Goal: Task Accomplishment & Management: Use online tool/utility

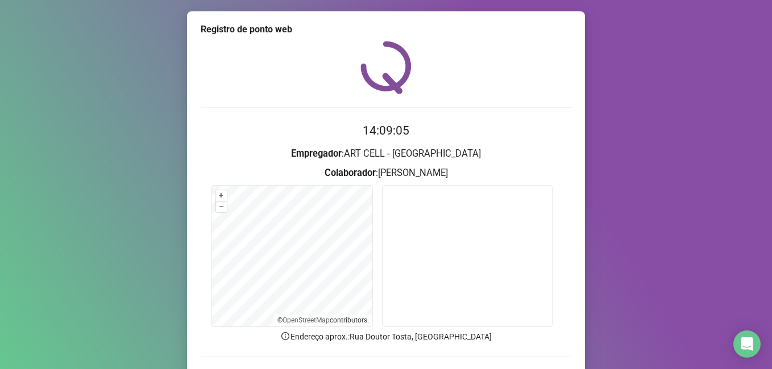
scroll to position [74, 0]
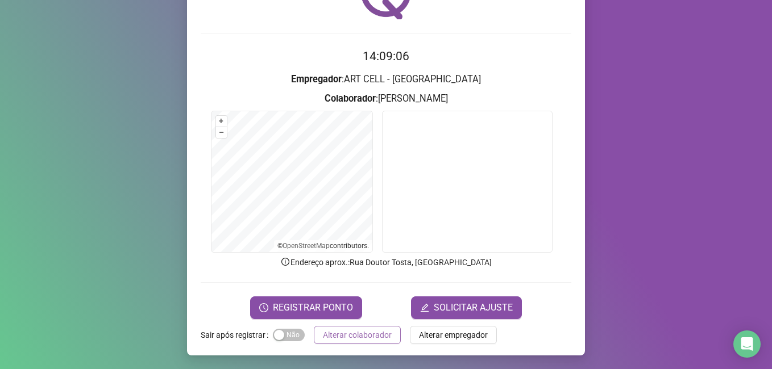
click at [345, 334] on span "Alterar colaborador" at bounding box center [357, 335] width 69 height 13
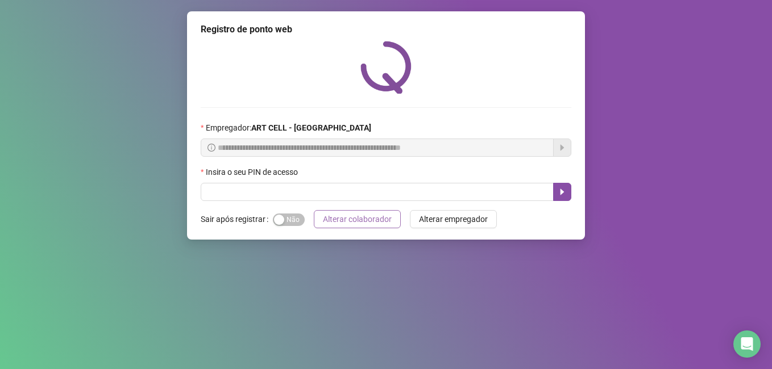
scroll to position [0, 0]
click at [362, 198] on input "text" at bounding box center [377, 192] width 353 height 18
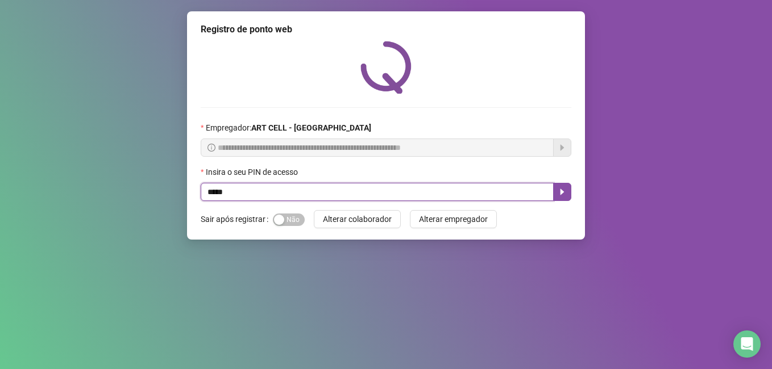
type input "*****"
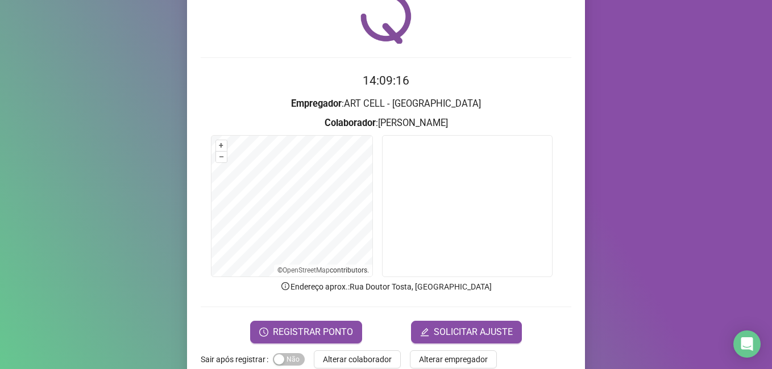
scroll to position [74, 0]
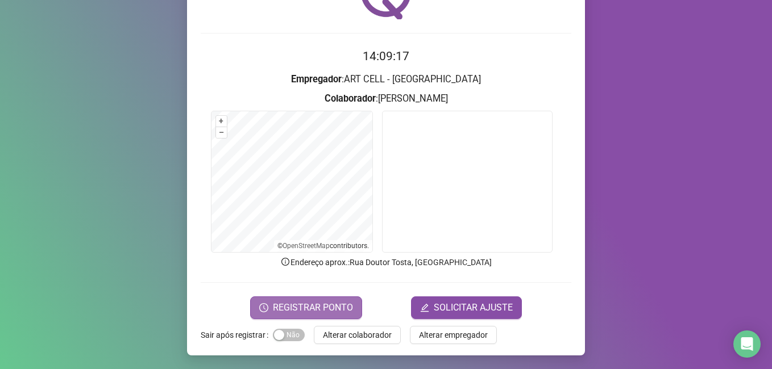
click at [304, 313] on span "REGISTRAR PONTO" at bounding box center [313, 308] width 80 height 14
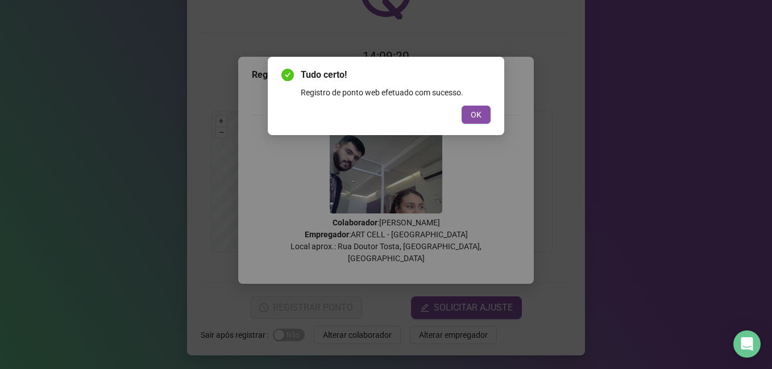
drag, startPoint x: 476, startPoint y: 121, endPoint x: 482, endPoint y: 126, distance: 7.3
click at [477, 121] on button "OK" at bounding box center [476, 115] width 29 height 18
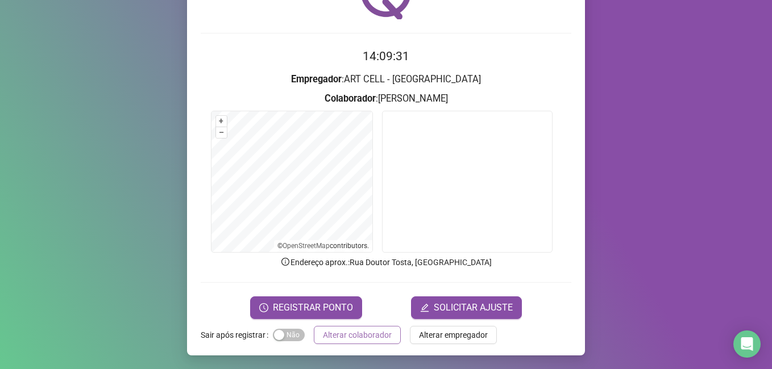
click at [353, 339] on span "Alterar colaborador" at bounding box center [357, 335] width 69 height 13
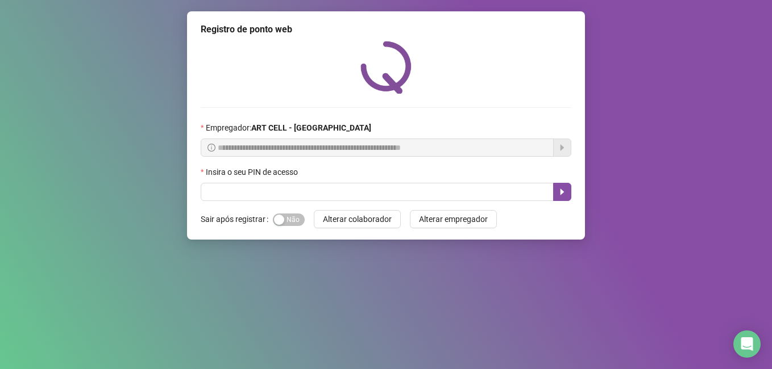
scroll to position [0, 0]
click at [329, 198] on input "text" at bounding box center [377, 192] width 353 height 18
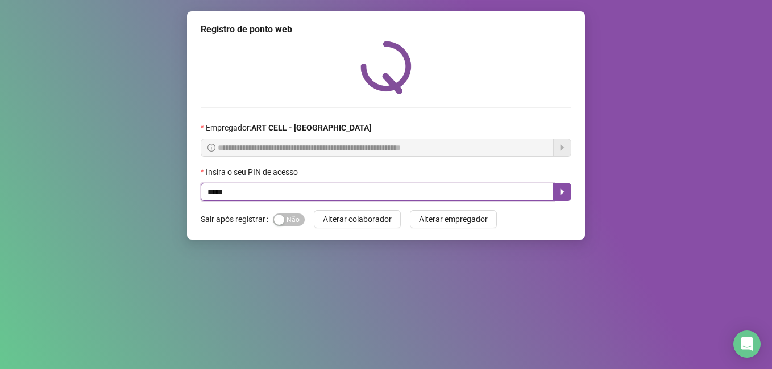
type input "*****"
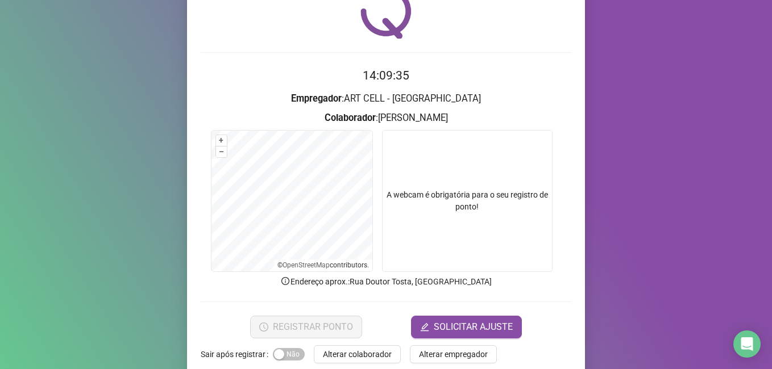
scroll to position [74, 0]
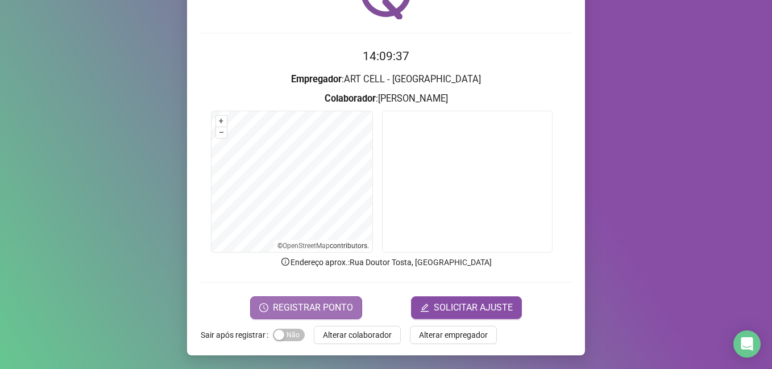
click at [343, 305] on span "REGISTRAR PONTO" at bounding box center [313, 308] width 80 height 14
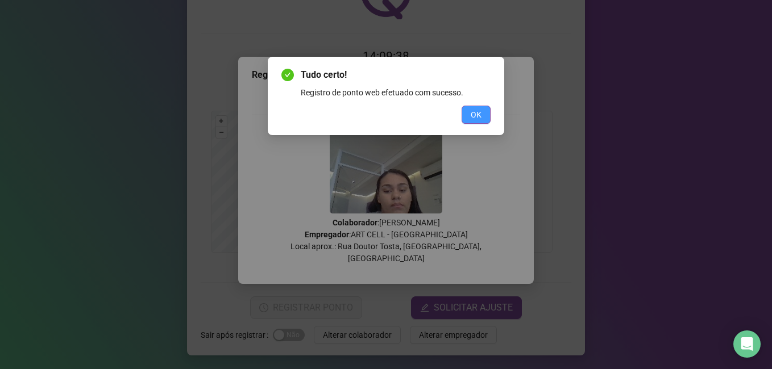
click at [474, 111] on span "OK" at bounding box center [476, 115] width 11 height 13
